Goal: Check status: Check status

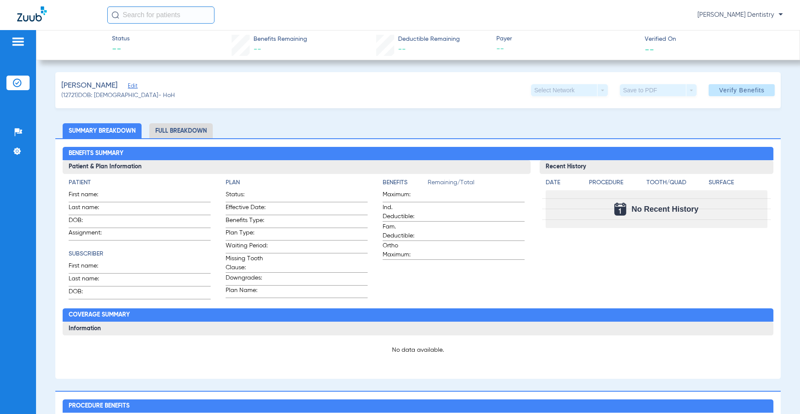
click at [606, 92] on span "Verify Benefits" at bounding box center [742, 90] width 45 height 7
click at [747, 90] on span "Verify Benefits" at bounding box center [742, 90] width 45 height 7
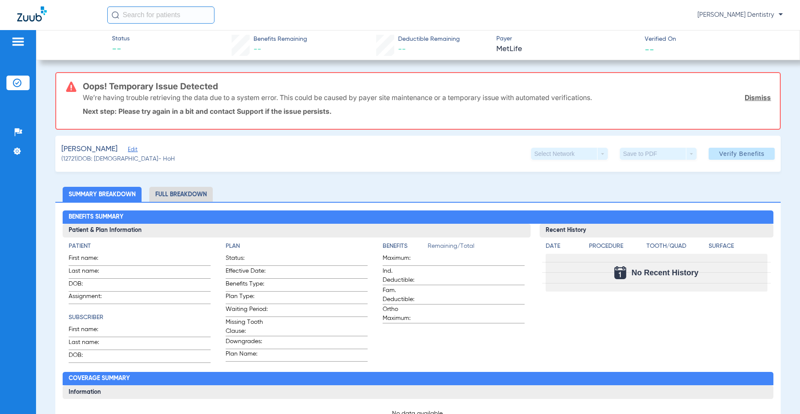
click at [606, 101] on link "Dismiss" at bounding box center [758, 97] width 26 height 9
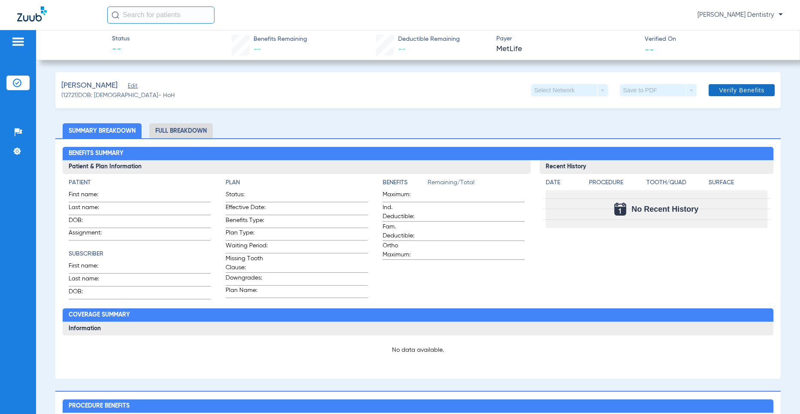
click at [606, 92] on span "Verify Benefits" at bounding box center [742, 90] width 45 height 7
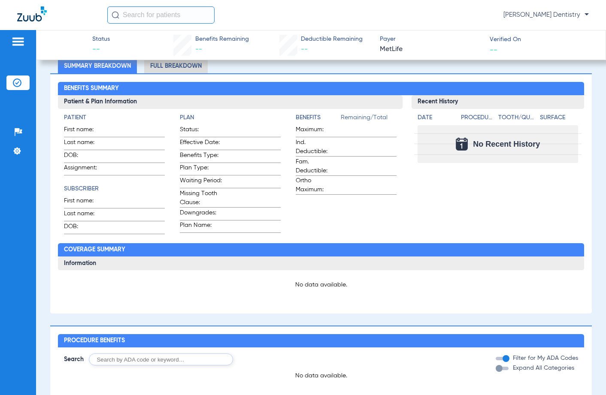
scroll to position [215, 0]
